Goal: Find specific page/section: Find specific page/section

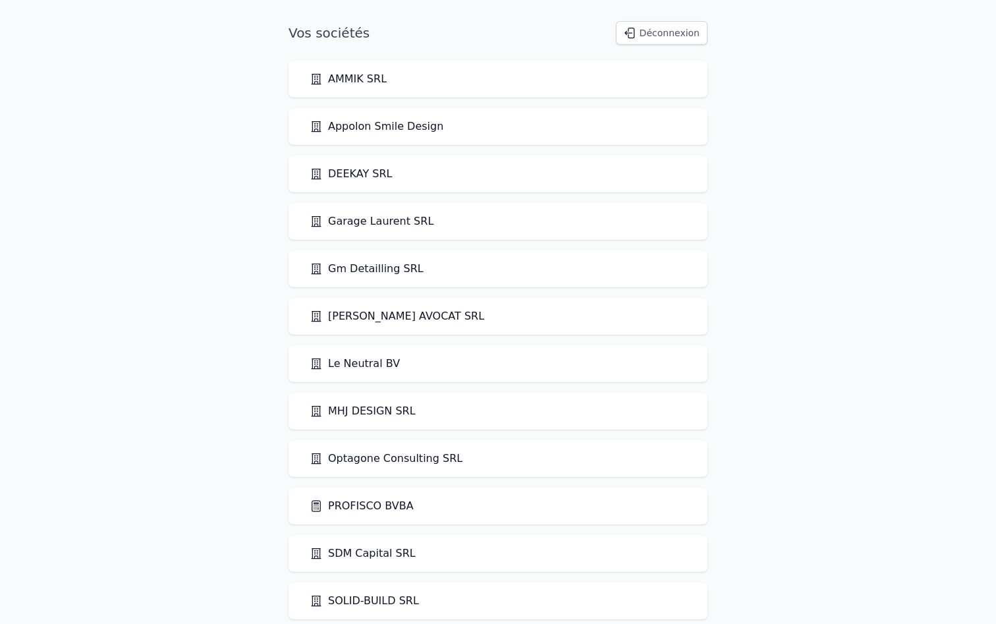
click at [351, 502] on link "PROFISCO BVBA" at bounding box center [362, 506] width 104 height 16
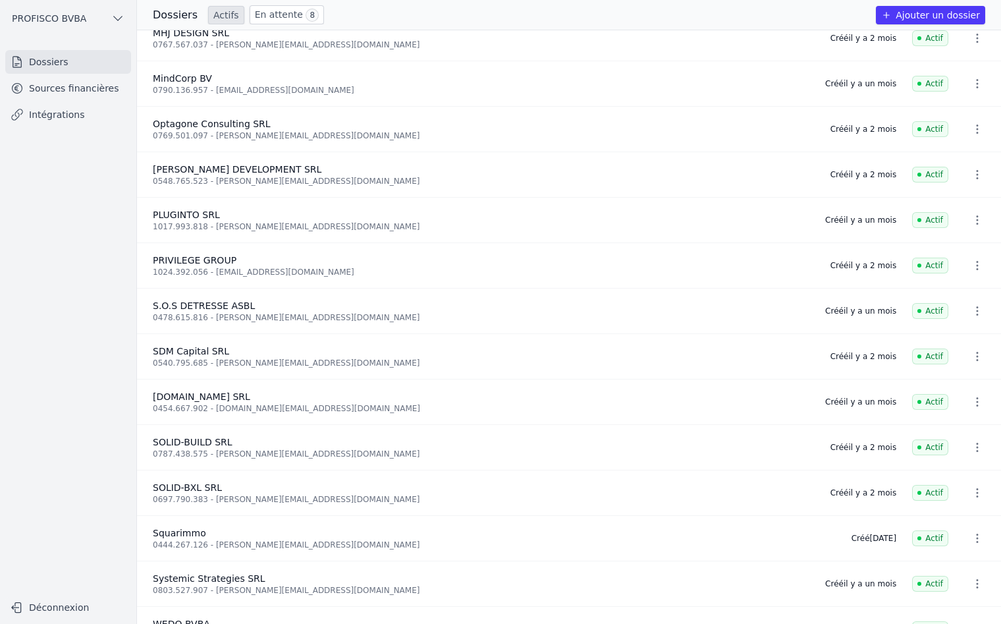
scroll to position [790, 0]
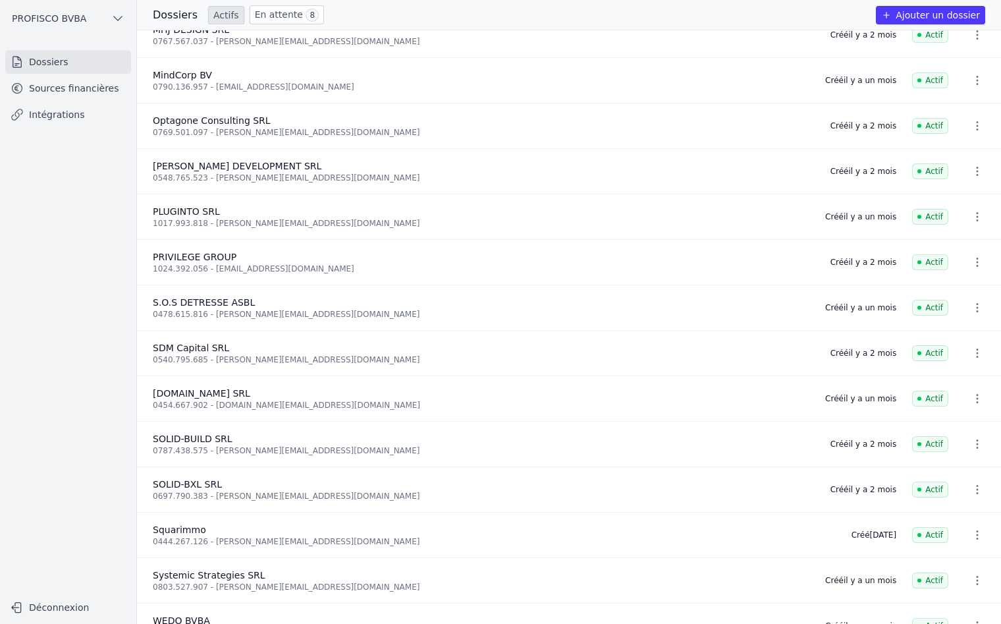
click at [170, 532] on span "Squarimmo" at bounding box center [179, 529] width 53 height 11
click at [167, 528] on span "Squarimmo" at bounding box center [179, 529] width 53 height 11
click at [69, 89] on link "Sources financières" at bounding box center [68, 88] width 126 height 24
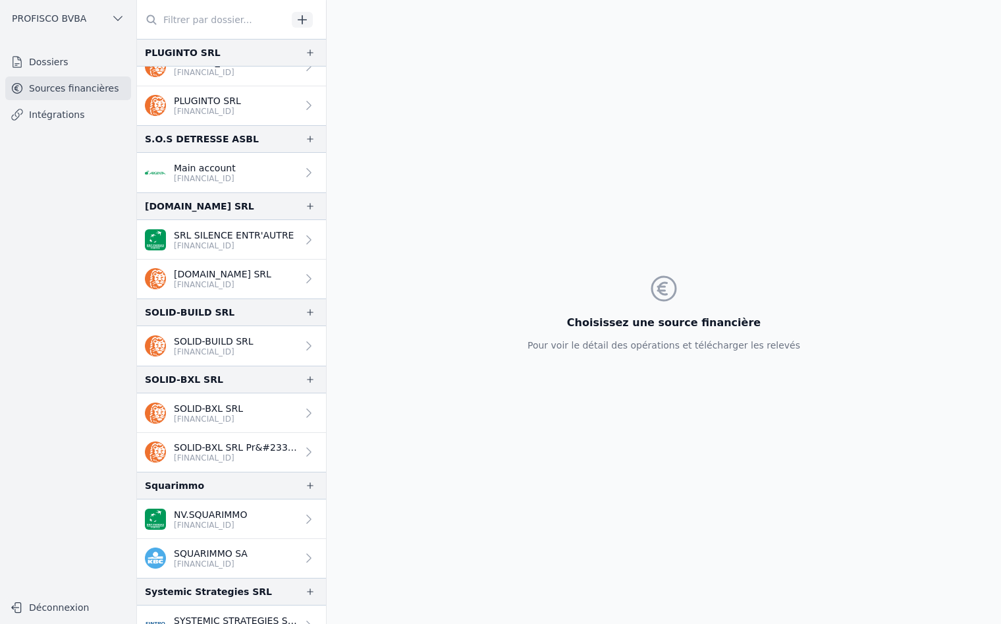
scroll to position [1173, 0]
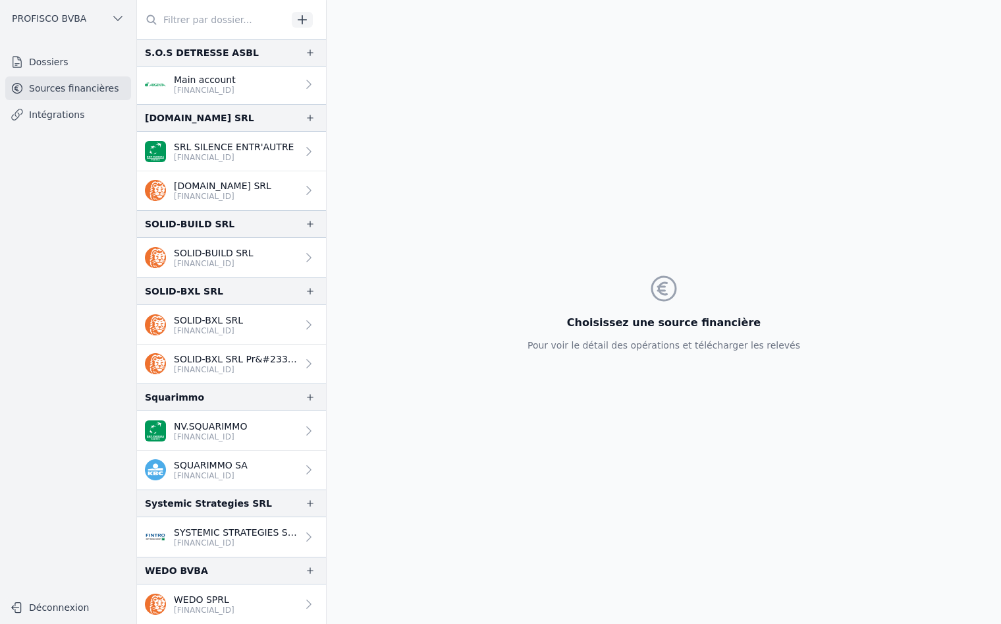
click at [266, 465] on link "SQUARIMMO SA [FINANCIAL_ID]" at bounding box center [231, 470] width 189 height 39
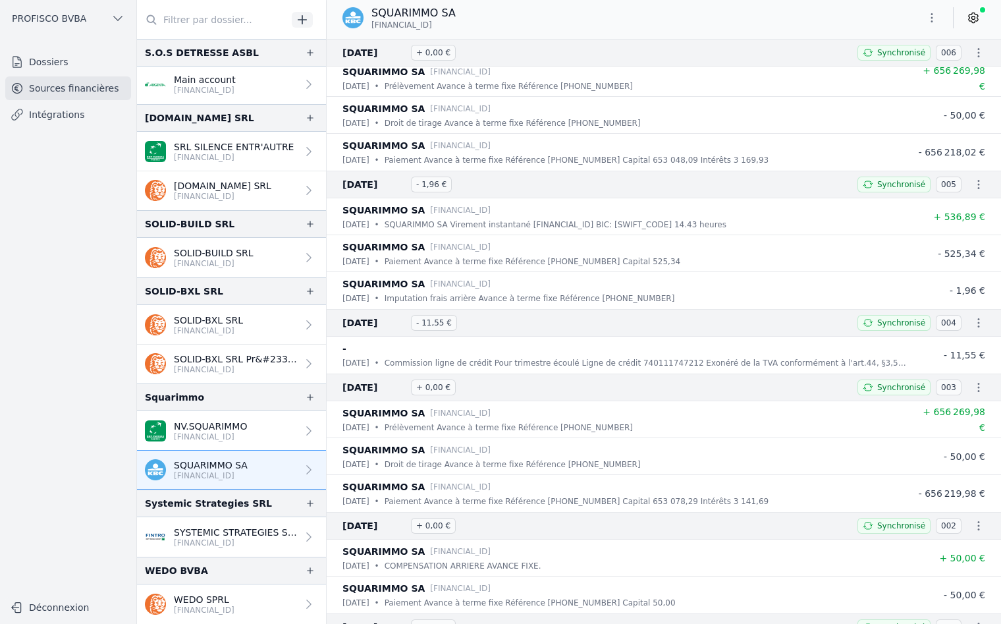
scroll to position [2716, 0]
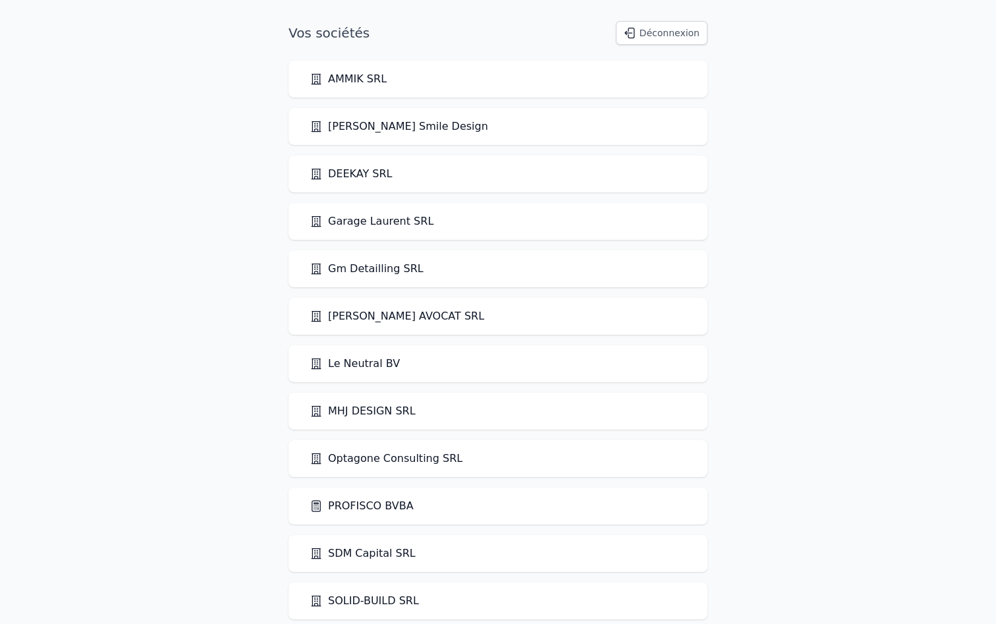
click at [368, 508] on link "PROFISCO BVBA" at bounding box center [362, 506] width 104 height 16
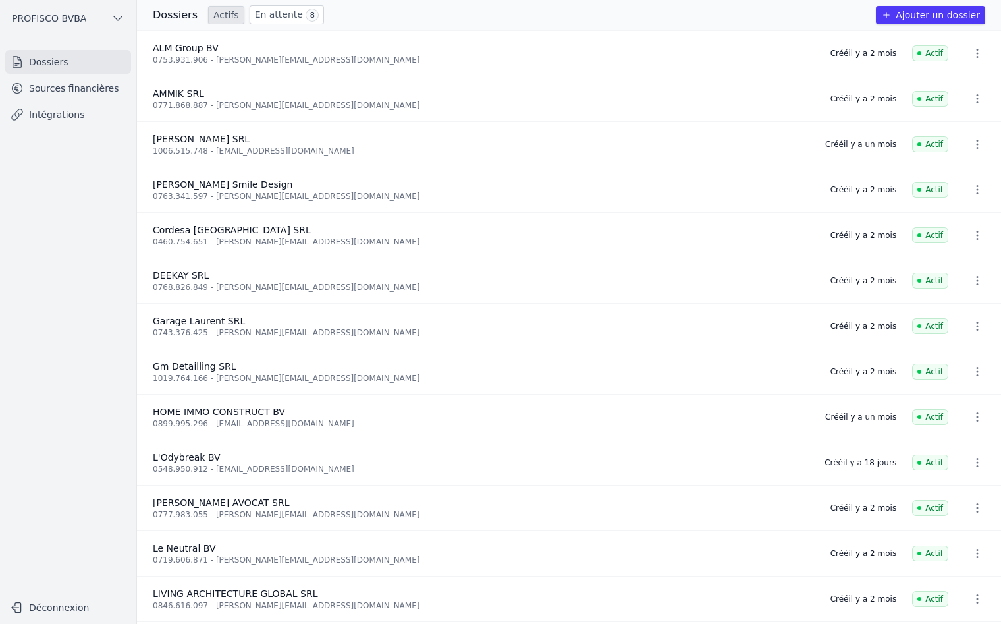
click at [70, 91] on link "Sources financières" at bounding box center [68, 88] width 126 height 24
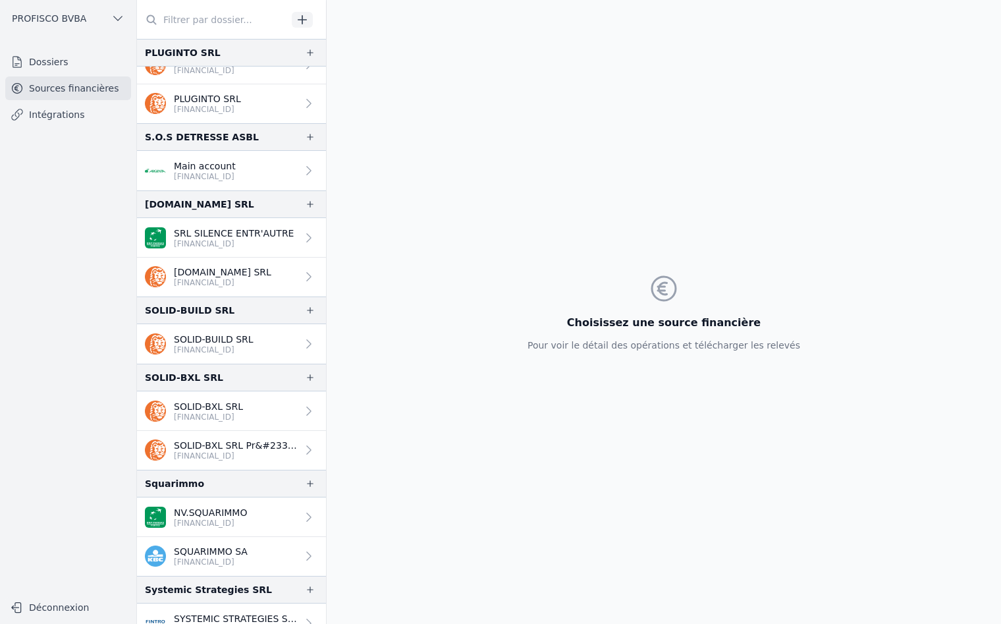
scroll to position [1120, 0]
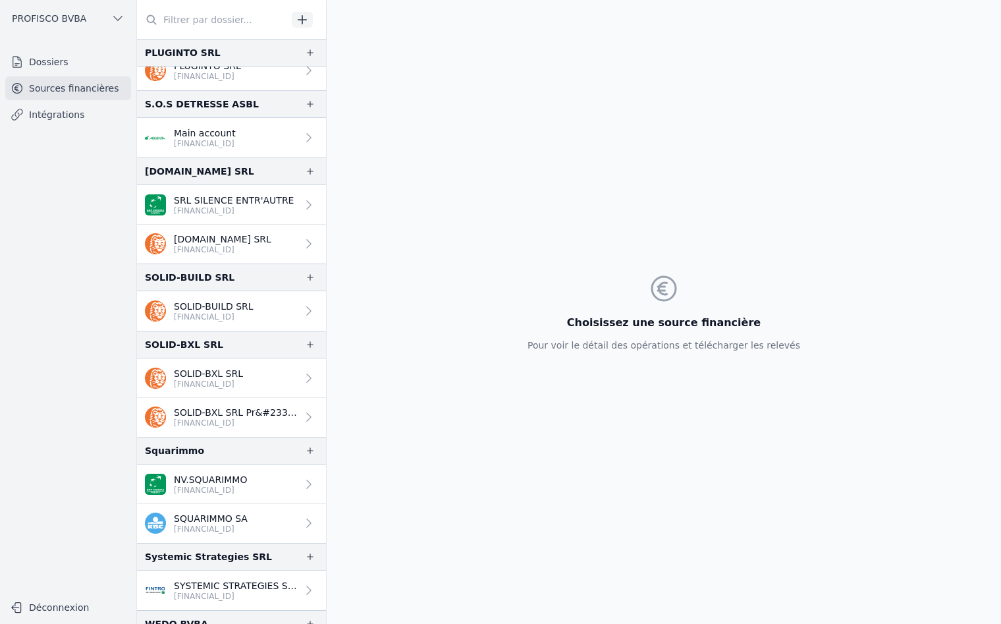
click at [242, 522] on p "SQUARIMMO SA" at bounding box center [211, 518] width 74 height 13
